Goal: Use online tool/utility: Utilize a website feature to perform a specific function

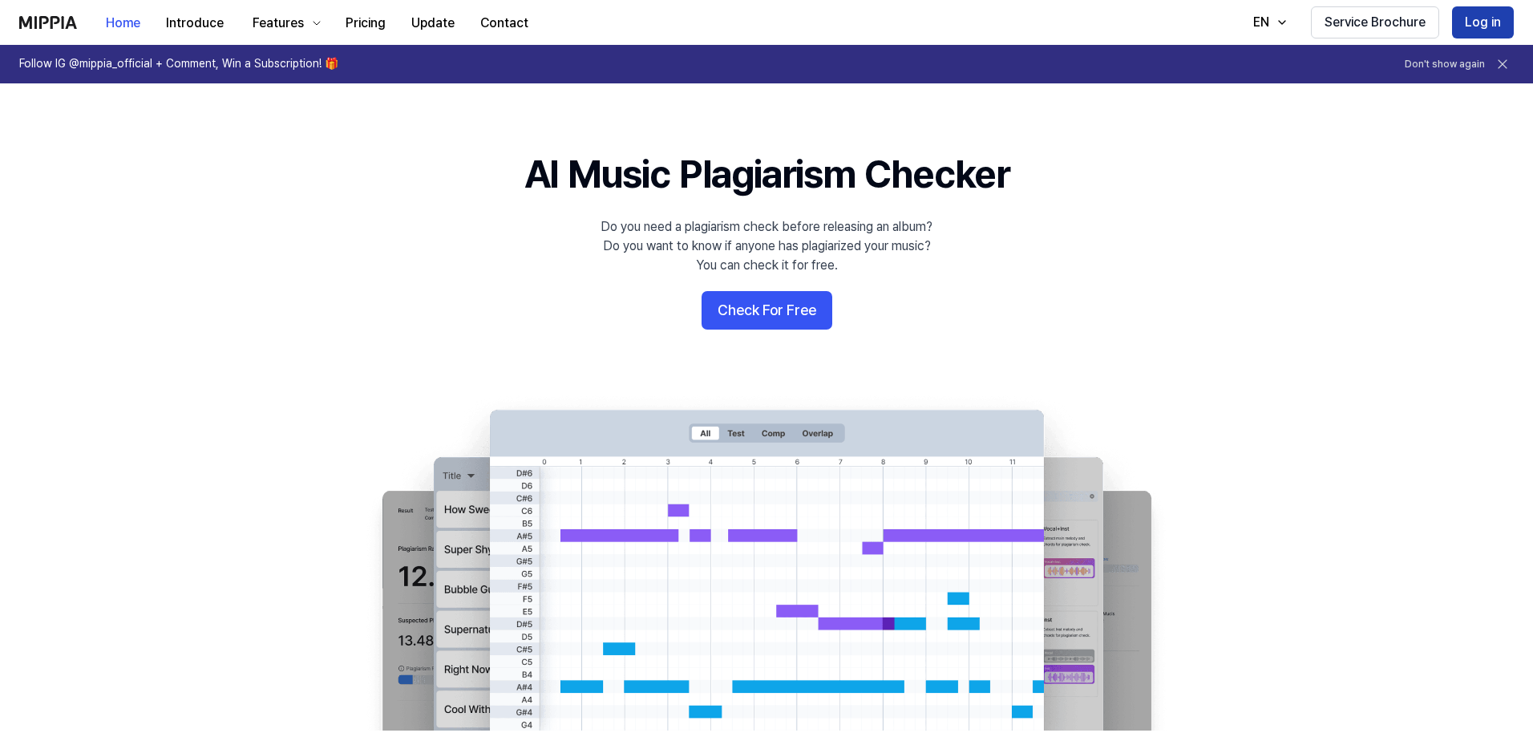
click at [1490, 18] on button "Log in" at bounding box center [1483, 22] width 62 height 32
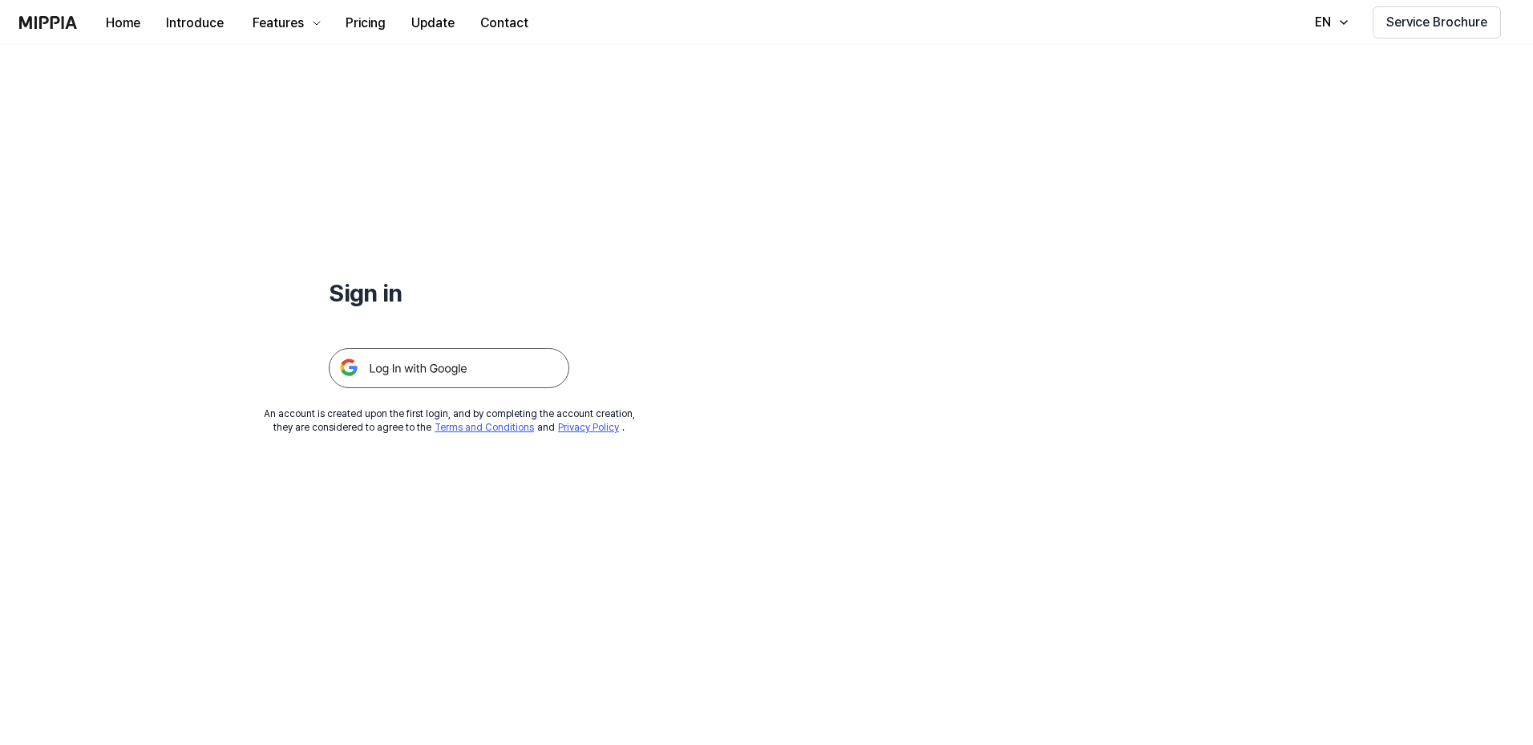
click at [423, 362] on img at bounding box center [449, 368] width 241 height 40
click at [71, 18] on img at bounding box center [48, 22] width 58 height 13
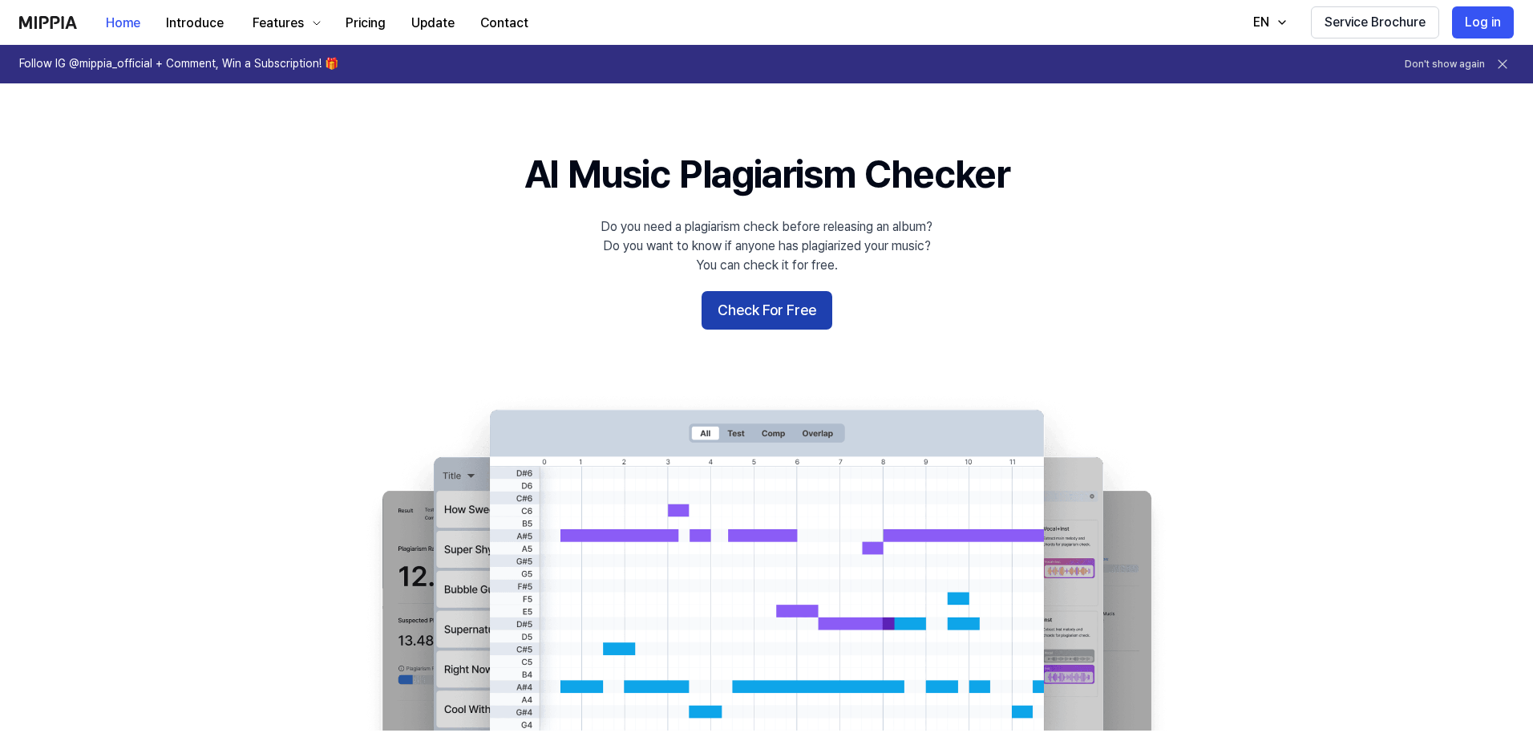
click at [751, 318] on button "Check For Free" at bounding box center [767, 310] width 131 height 38
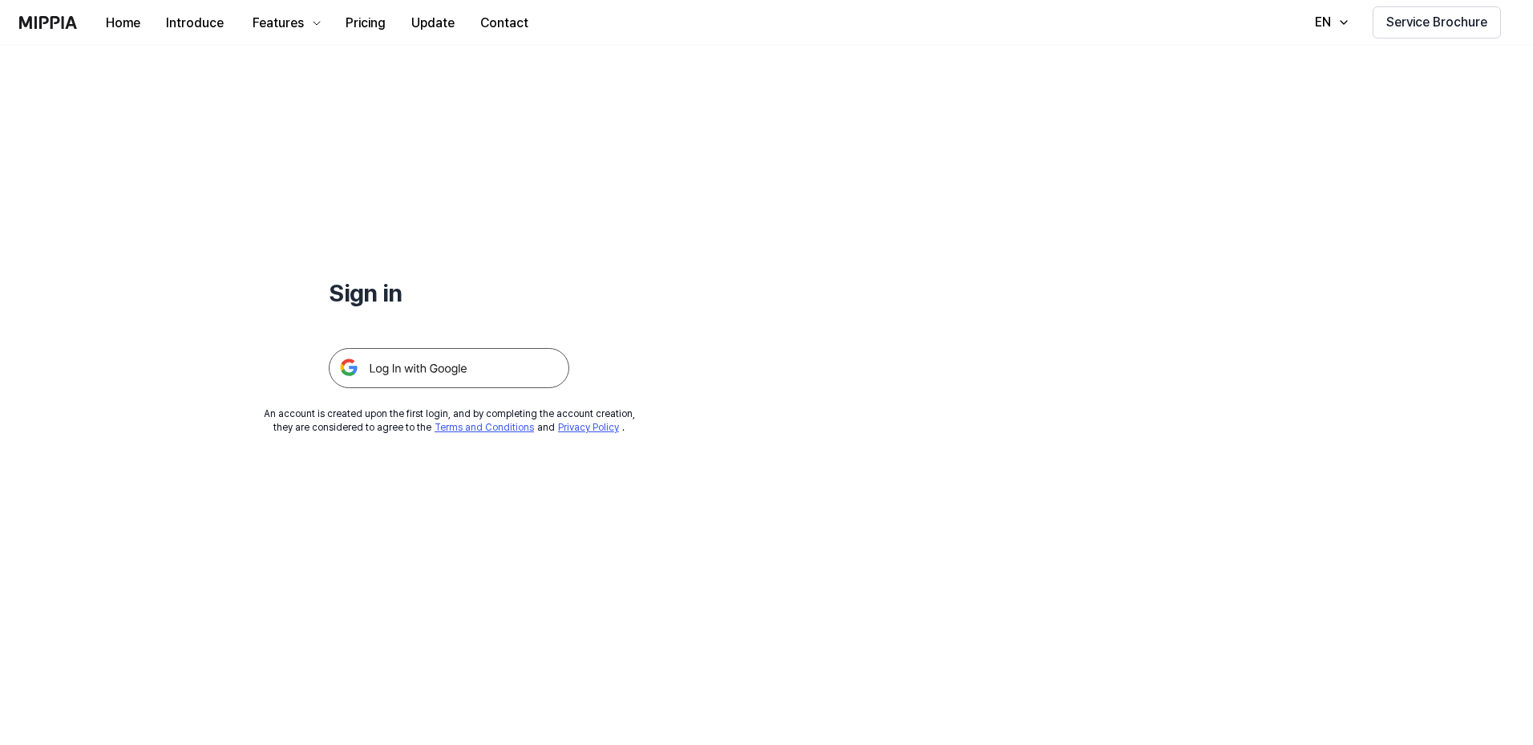
click at [400, 369] on img at bounding box center [449, 368] width 241 height 40
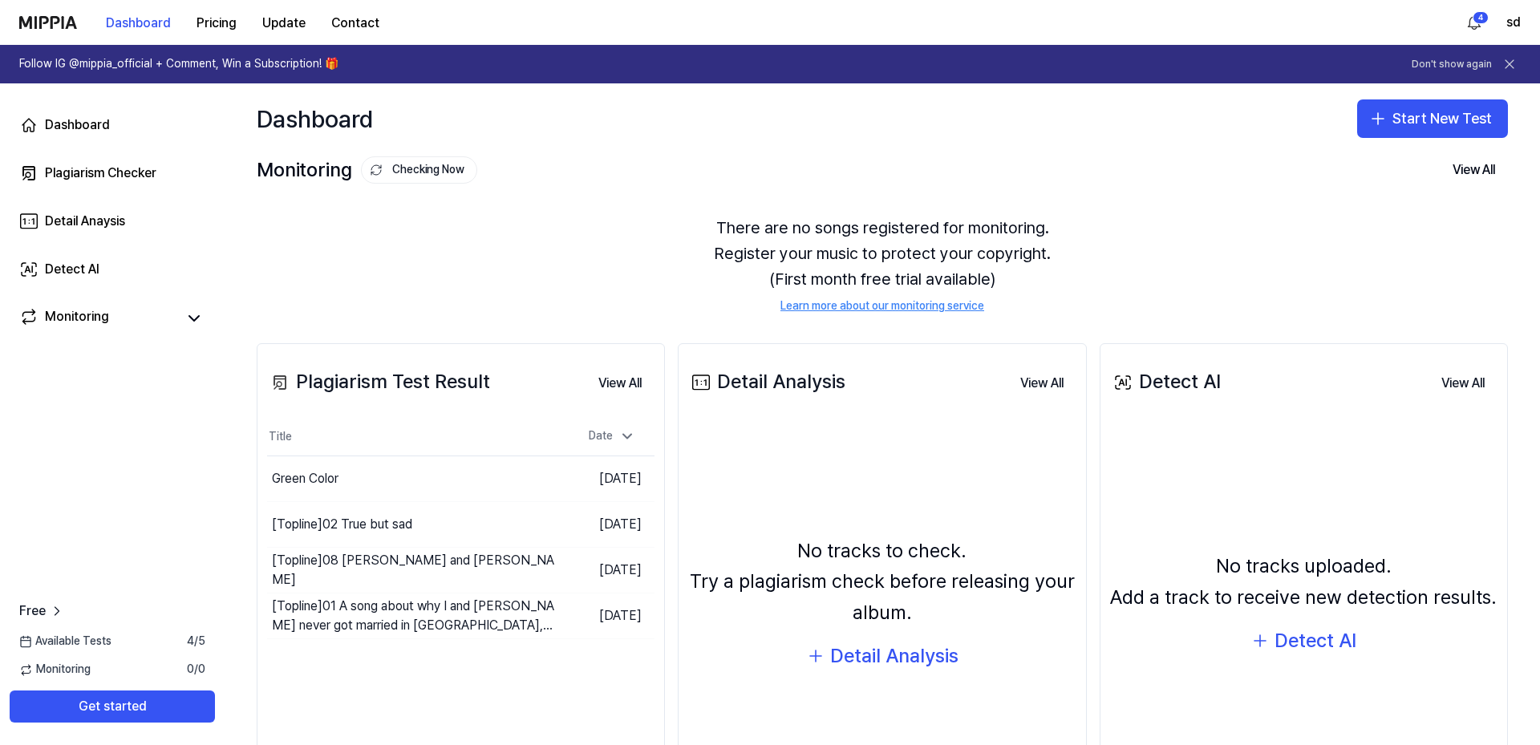
click at [1416, 87] on div "Dashboard Start New Test" at bounding box center [882, 118] width 1315 height 71
click at [1412, 118] on button "Start New Test" at bounding box center [1432, 118] width 151 height 38
click at [1395, 167] on div "Plagiarism test" at bounding box center [1388, 163] width 74 height 16
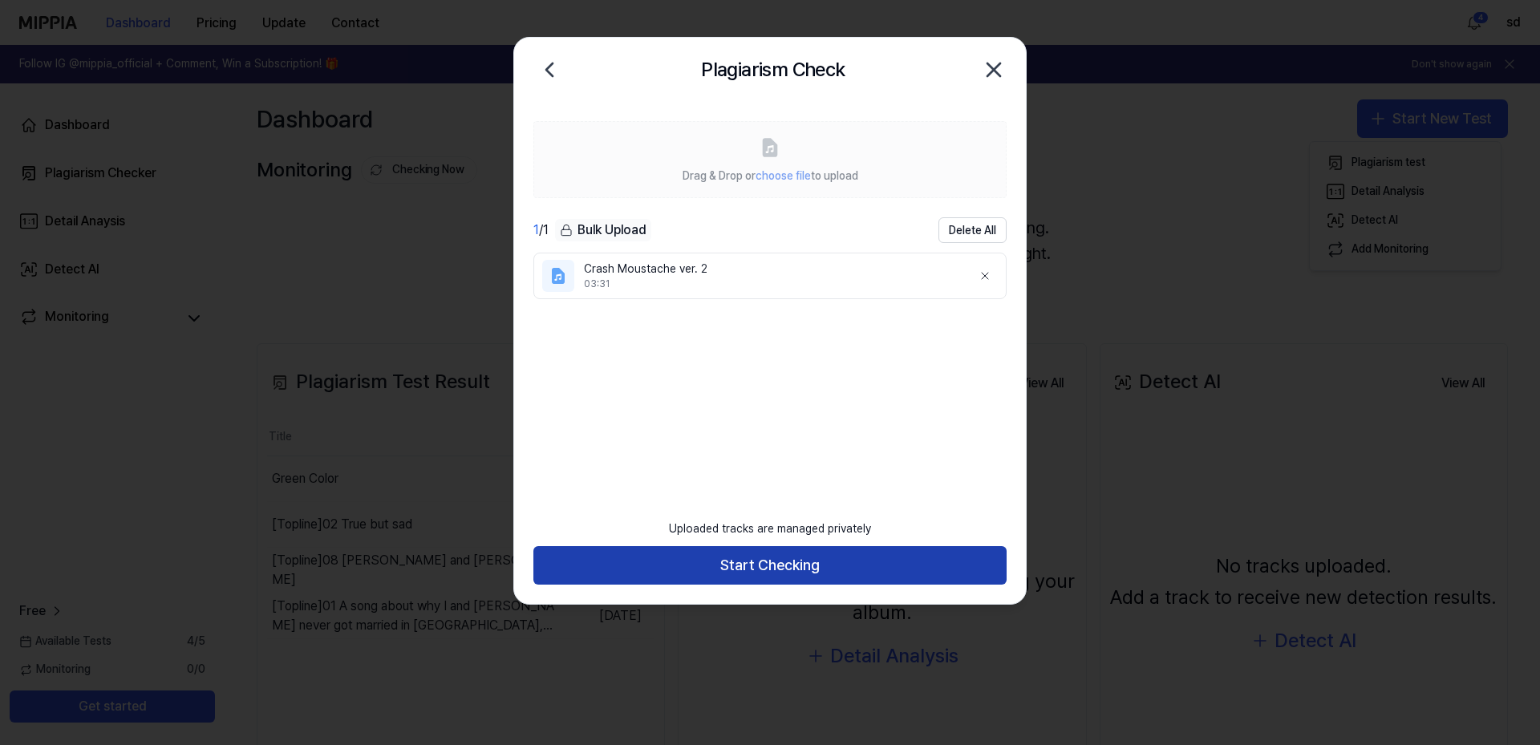
click at [840, 560] on button "Start Checking" at bounding box center [769, 565] width 473 height 38
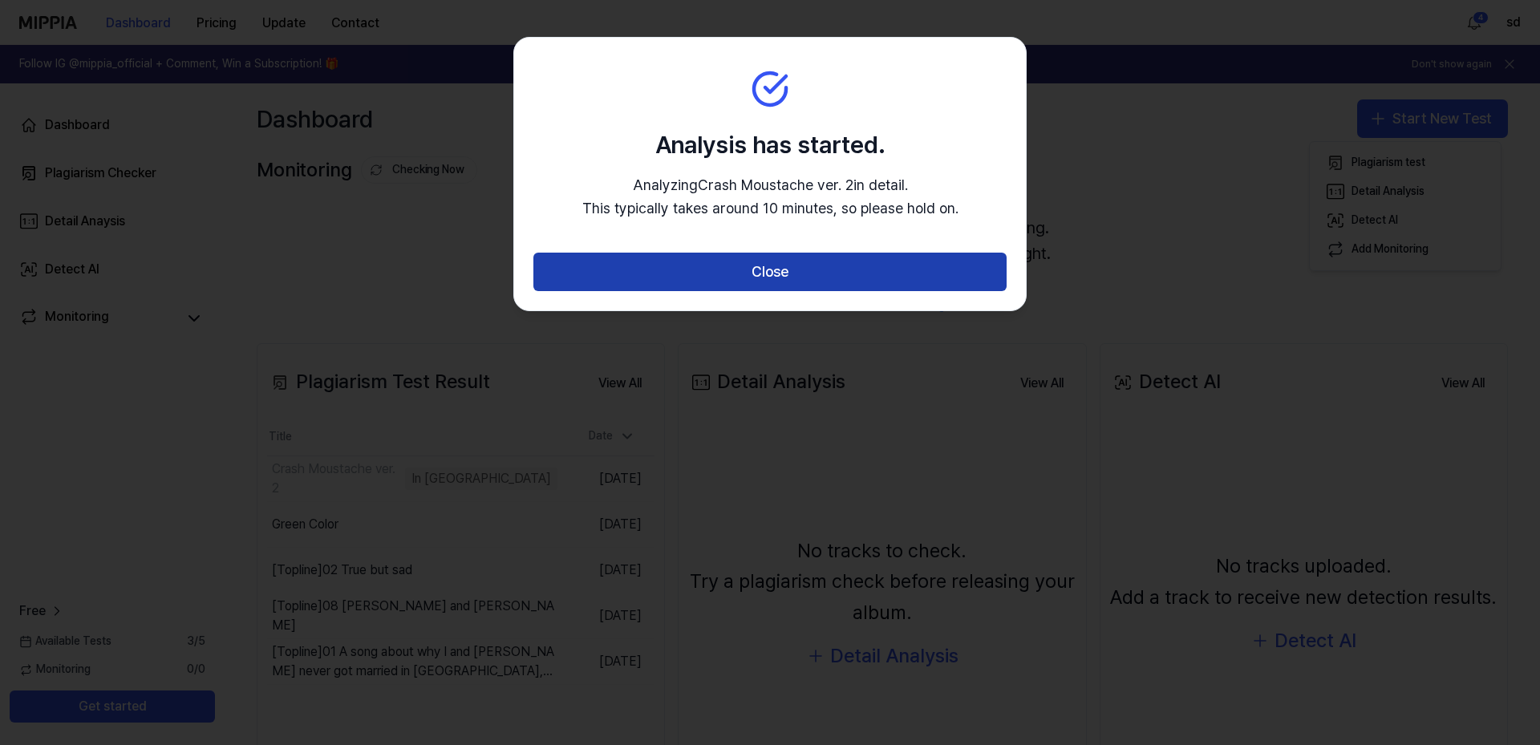
click at [792, 269] on button "Close" at bounding box center [769, 272] width 473 height 38
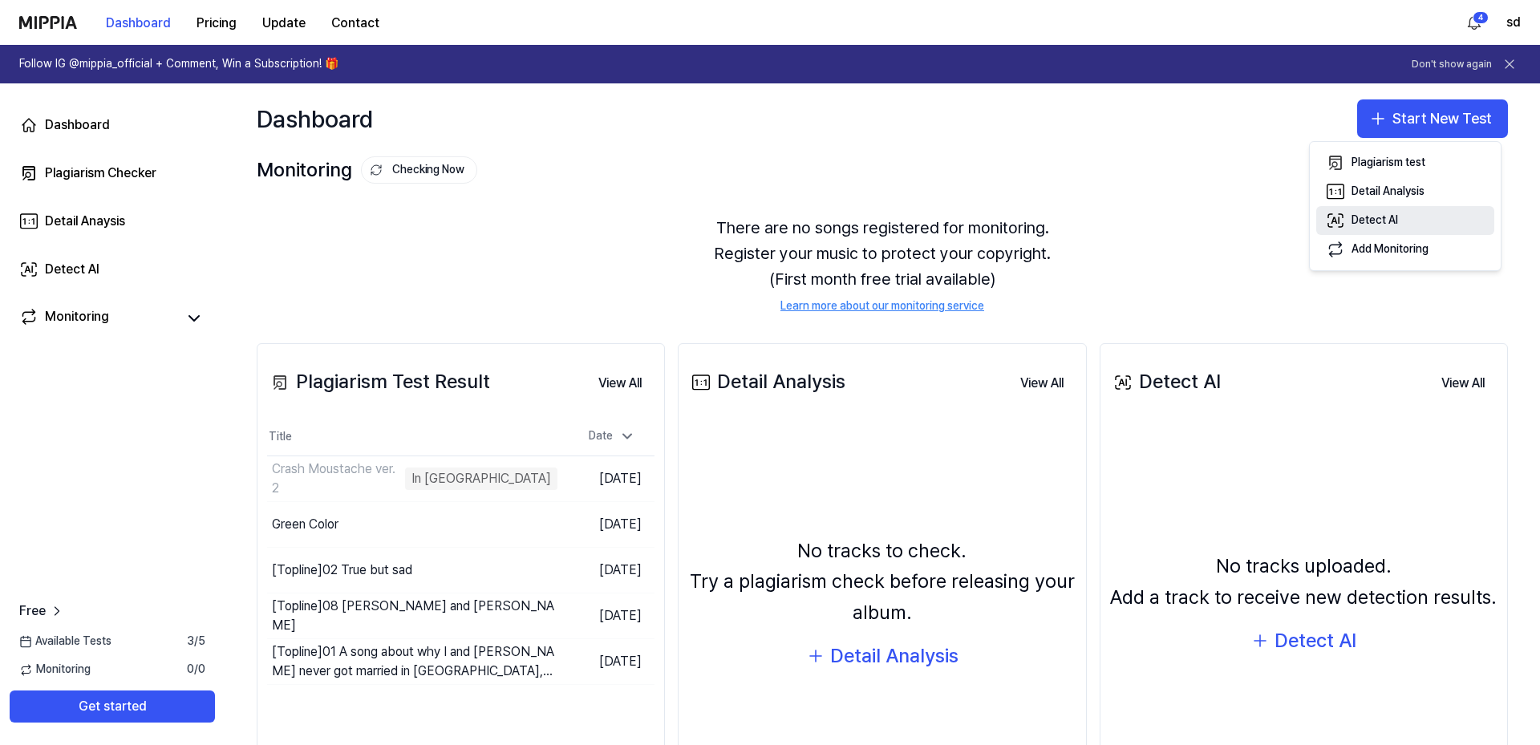
click at [1377, 225] on div "Detect AI" at bounding box center [1374, 221] width 47 height 16
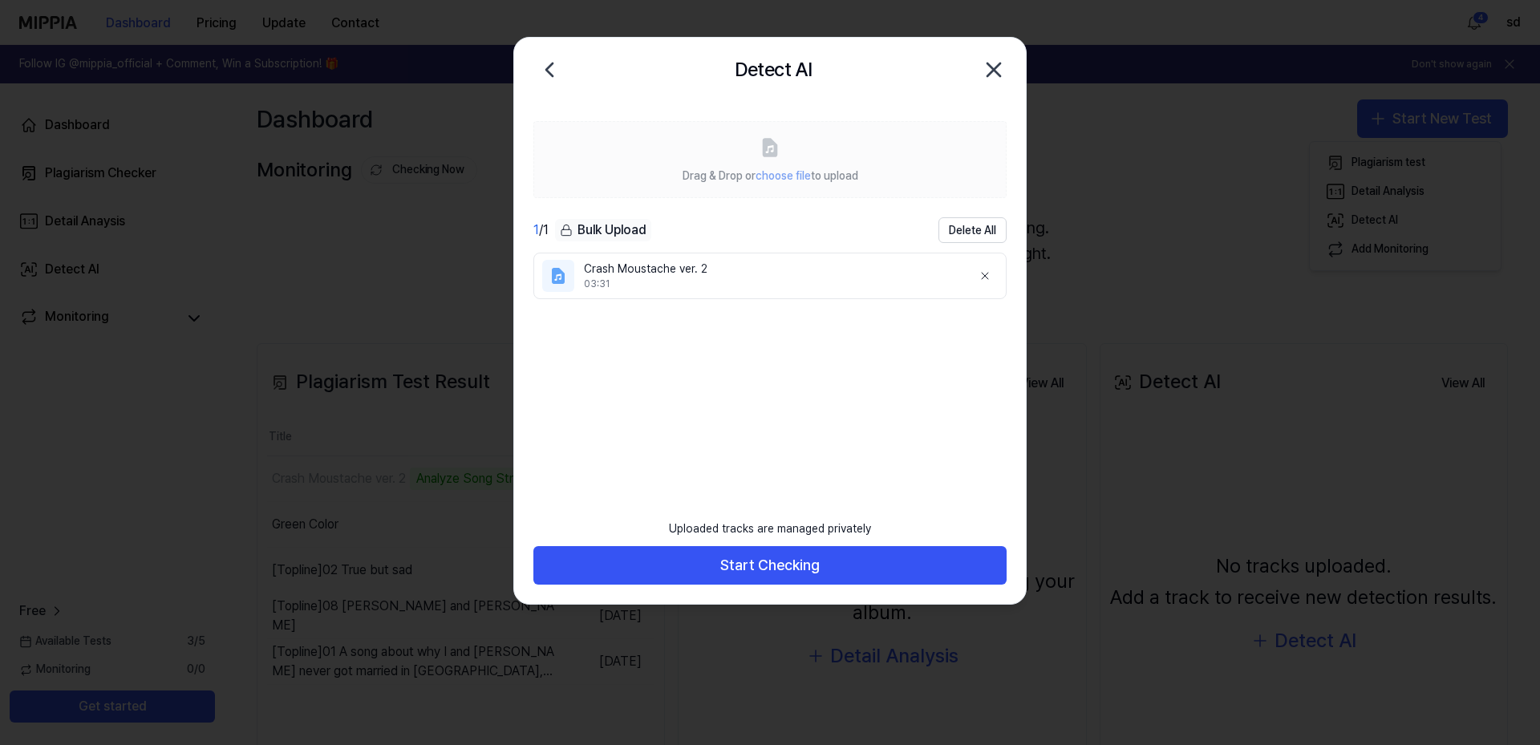
click at [1002, 67] on icon "button" at bounding box center [994, 70] width 26 height 26
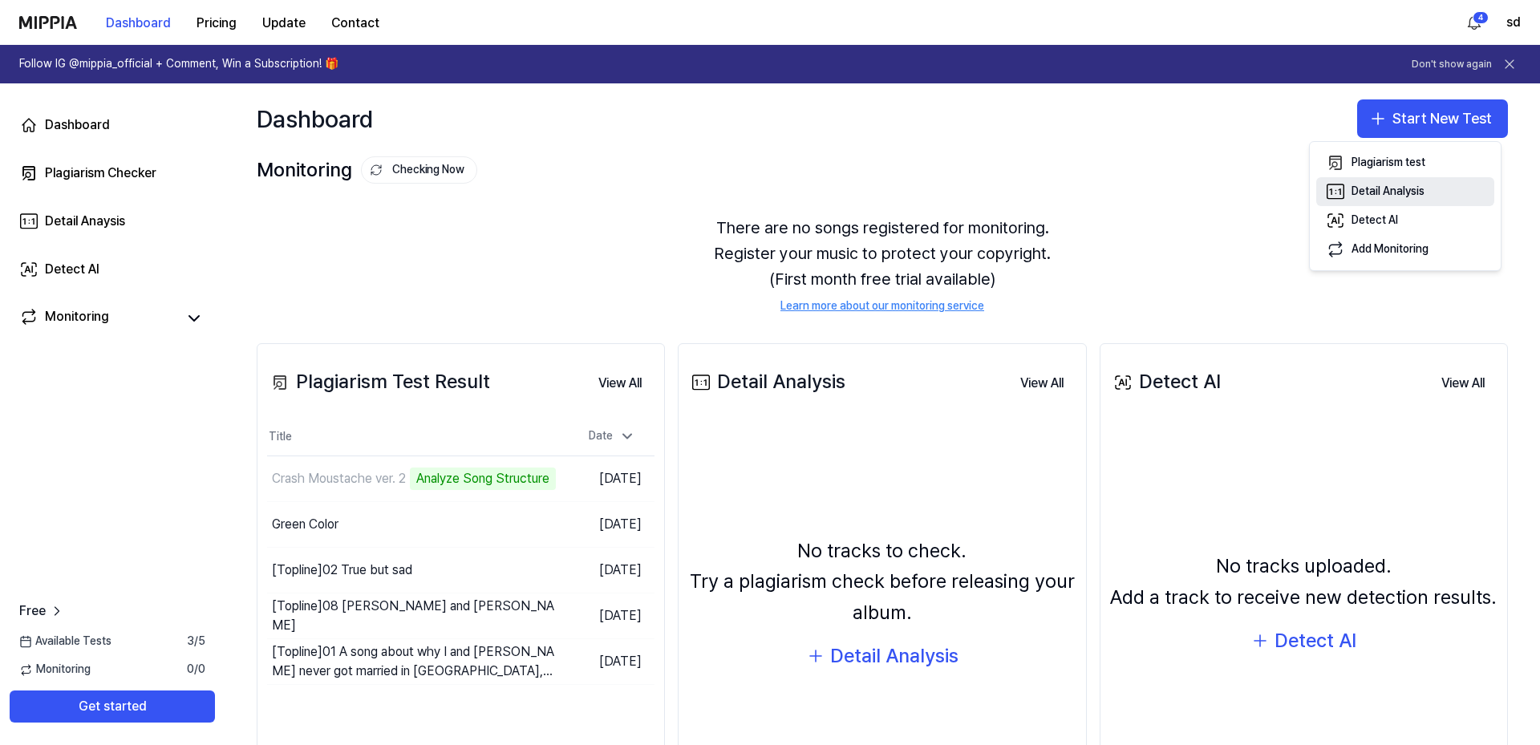
click at [1388, 189] on div "Detail Analysis" at bounding box center [1387, 192] width 73 height 16
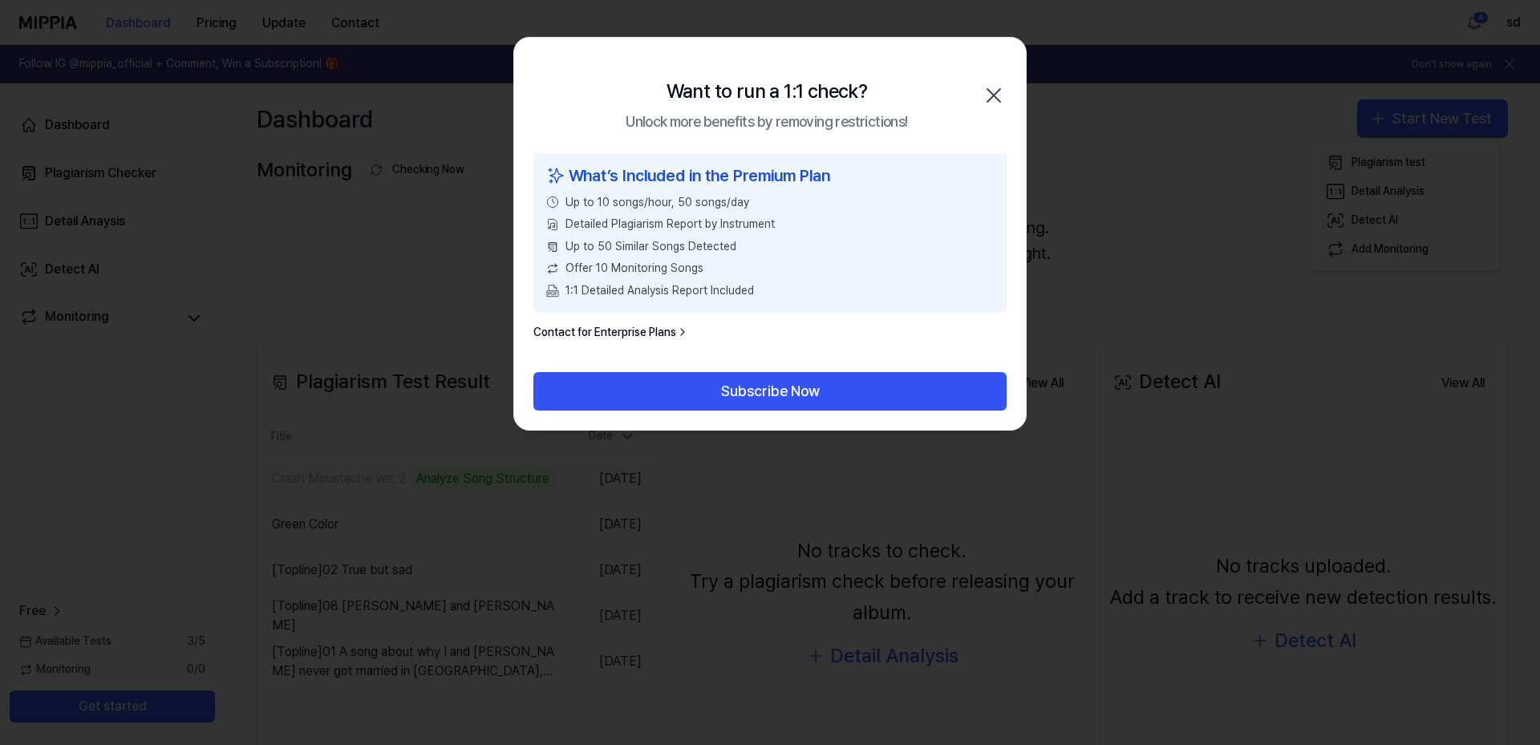
click at [997, 94] on icon "button" at bounding box center [994, 96] width 26 height 26
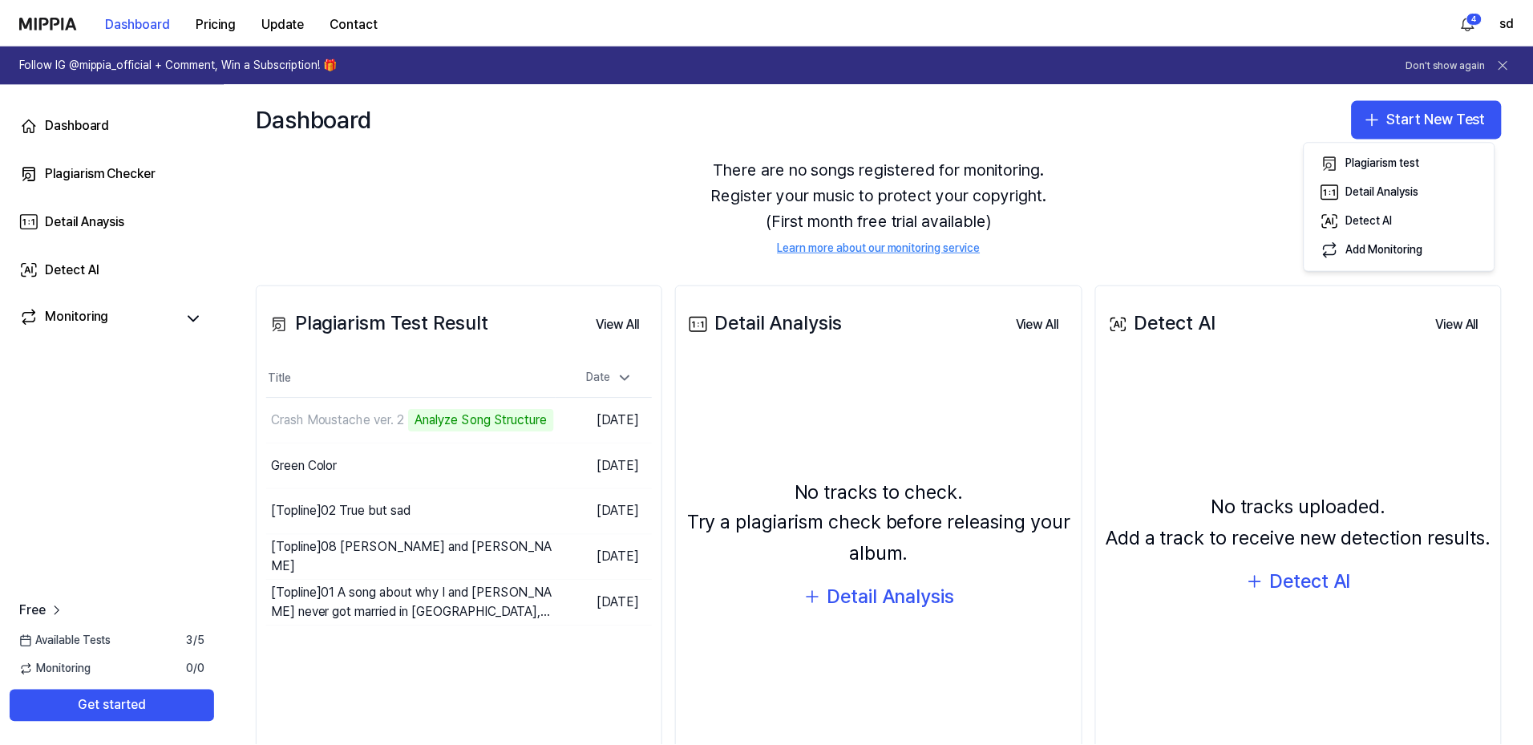
scroll to position [129, 0]
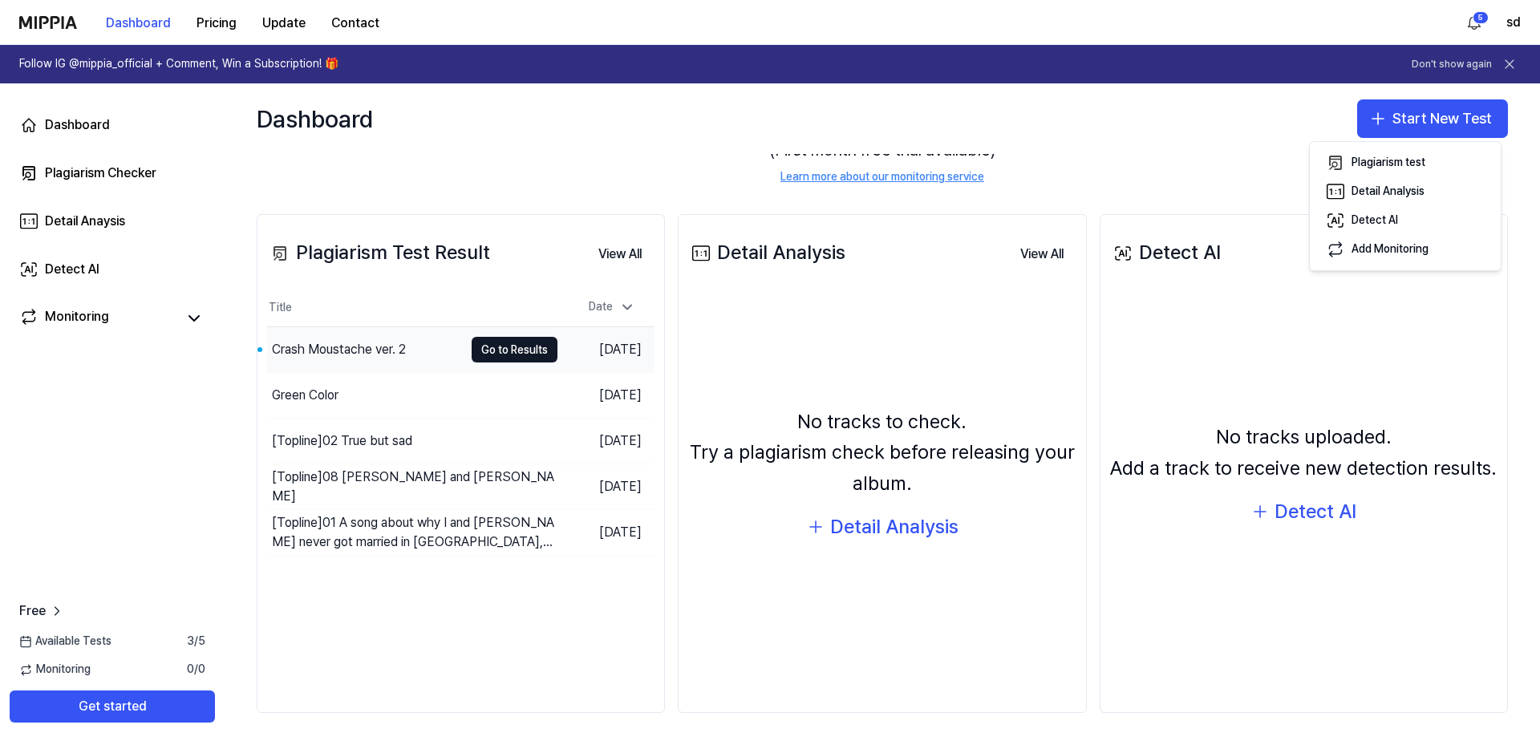
click at [371, 347] on div "Crash Moustache ver. 2" at bounding box center [339, 349] width 134 height 19
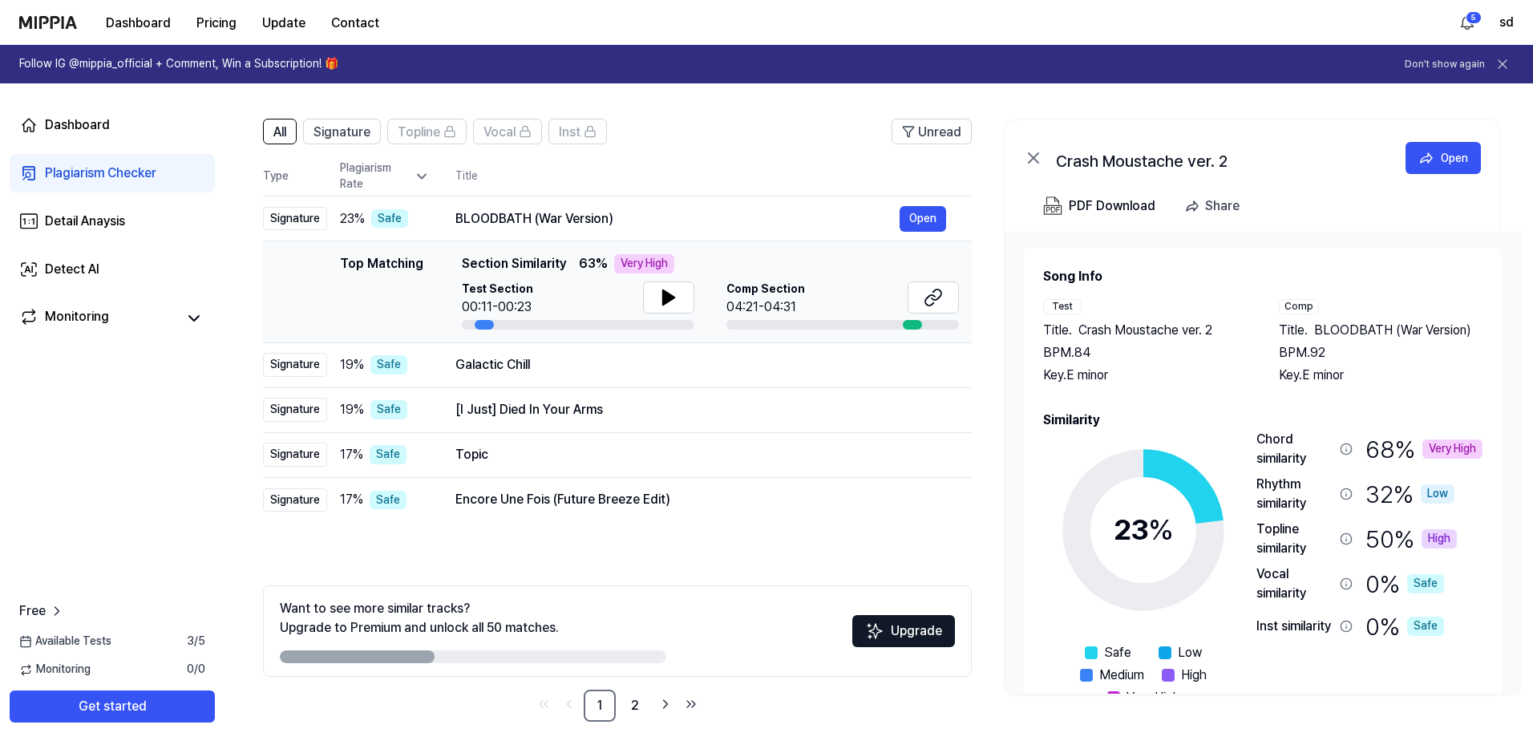
scroll to position [102, 0]
